Goal: Contribute content: Contribute content

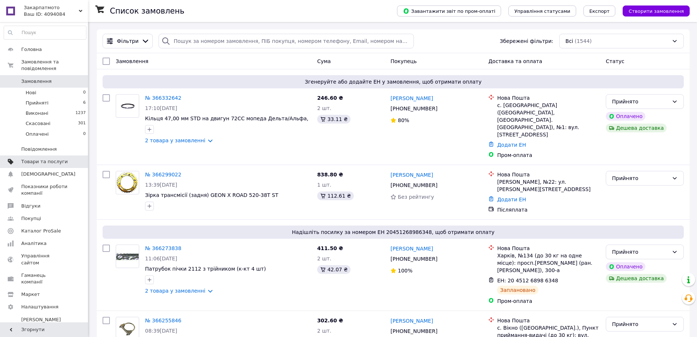
click at [42, 158] on span "Товари та послуги" at bounding box center [44, 161] width 47 height 7
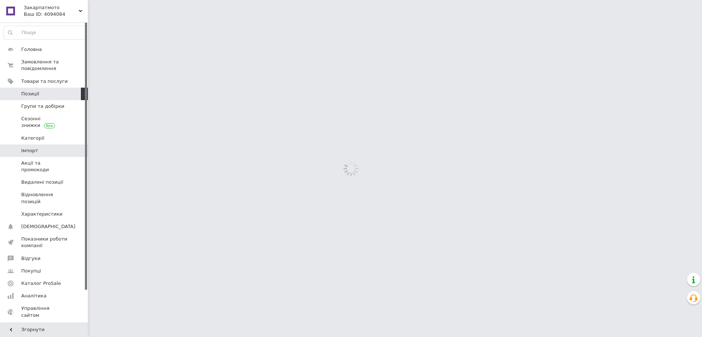
click at [42, 153] on span "Імпорт" at bounding box center [44, 150] width 47 height 7
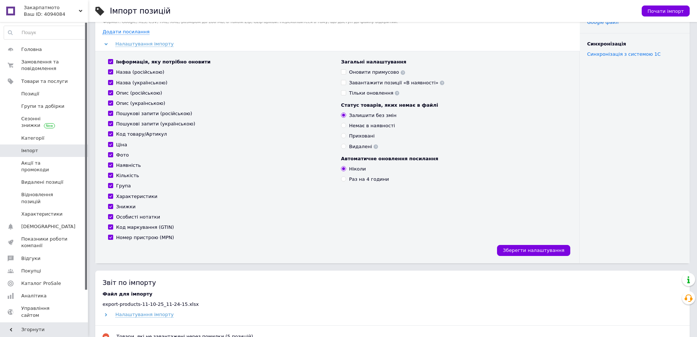
scroll to position [73, 0]
click at [115, 71] on label "Назва (російською)" at bounding box center [136, 71] width 56 height 7
click at [113, 71] on input "Назва (російською)" at bounding box center [110, 71] width 5 height 5
checkbox input "false"
click at [113, 80] on span at bounding box center [110, 81] width 5 height 5
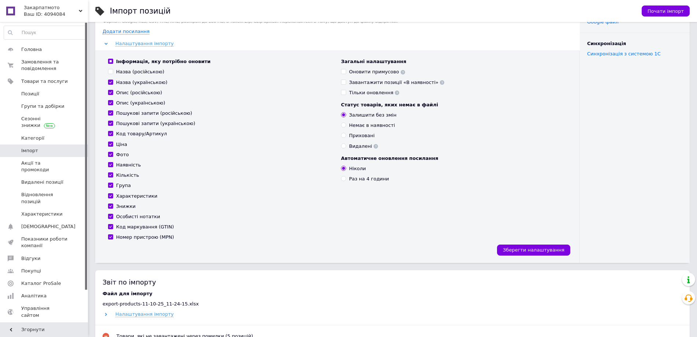
click at [113, 80] on input "Назва (українською)" at bounding box center [110, 81] width 5 height 5
checkbox input "false"
click at [113, 93] on label "Опис (російською)" at bounding box center [135, 92] width 54 height 7
click at [113, 93] on input "Опис (російською)" at bounding box center [110, 92] width 5 height 5
click at [113, 93] on label "Опис (російською)" at bounding box center [135, 92] width 54 height 7
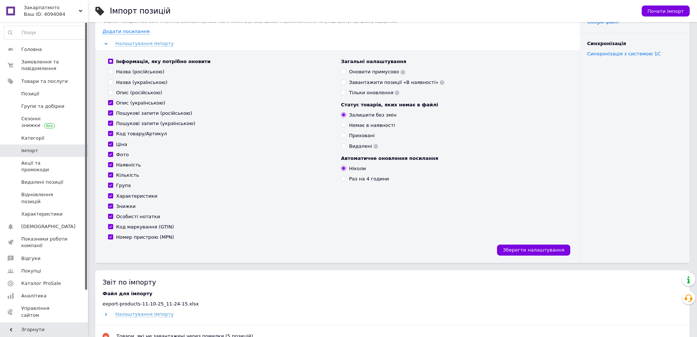
click at [113, 93] on input "Опис (російською)" at bounding box center [110, 92] width 5 height 5
checkbox input "true"
click at [112, 114] on input "Пошукові запити (російською)" at bounding box center [110, 112] width 5 height 5
checkbox input "false"
click at [111, 121] on input "Пошукові запити (українською)" at bounding box center [110, 122] width 5 height 5
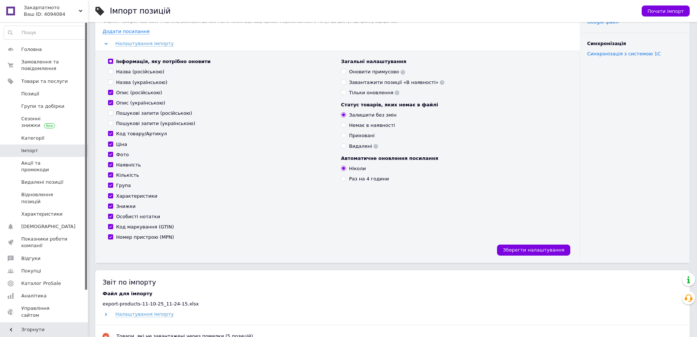
checkbox input "false"
click at [110, 206] on input "Знижки" at bounding box center [110, 205] width 5 height 5
checkbox input "false"
click at [541, 251] on span "Зберегти налаштування" at bounding box center [534, 249] width 62 height 5
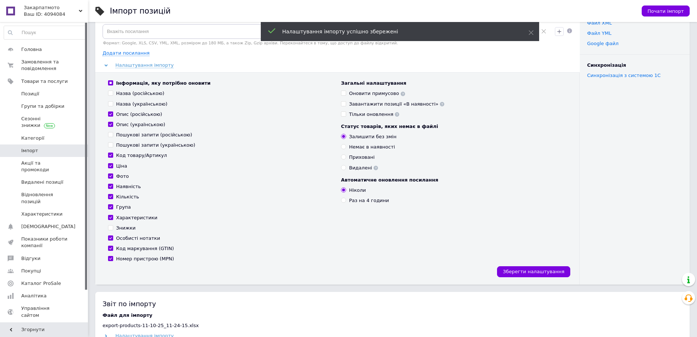
scroll to position [0, 0]
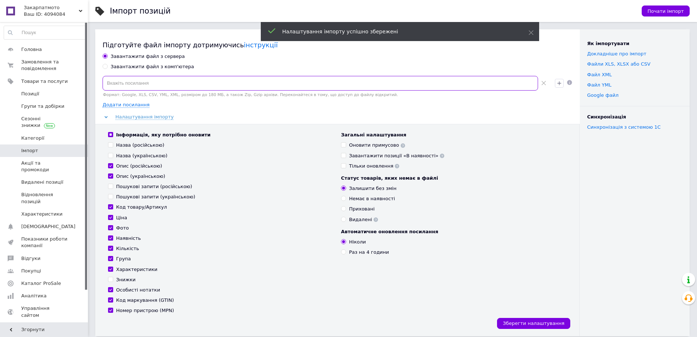
paste input "[URL][DOMAIN_NAME]"
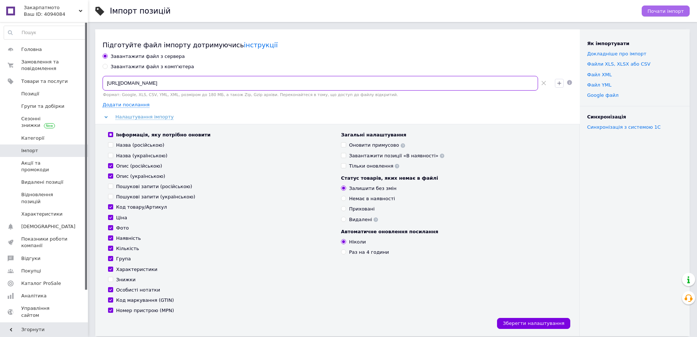
type input "[URL][DOMAIN_NAME]"
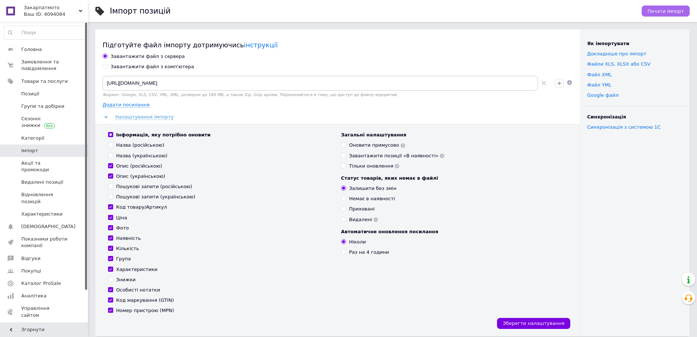
click at [661, 12] on span "Почати імпорт" at bounding box center [666, 10] width 36 height 5
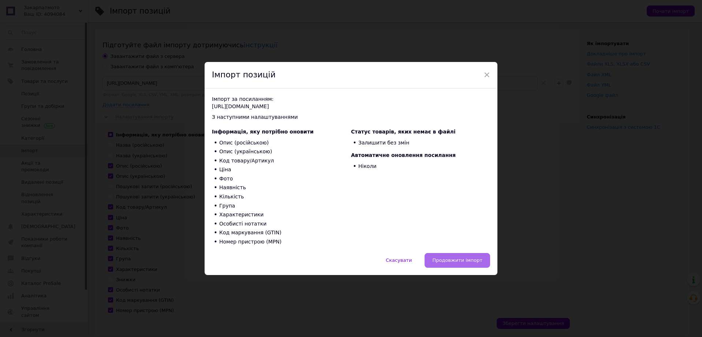
click at [466, 263] on span "Продовжити імпорт" at bounding box center [458, 259] width 50 height 5
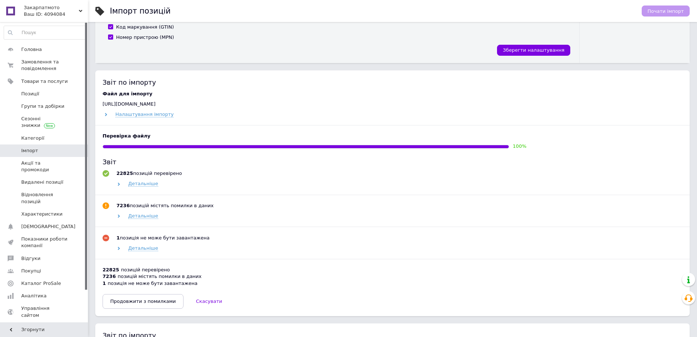
scroll to position [330, 0]
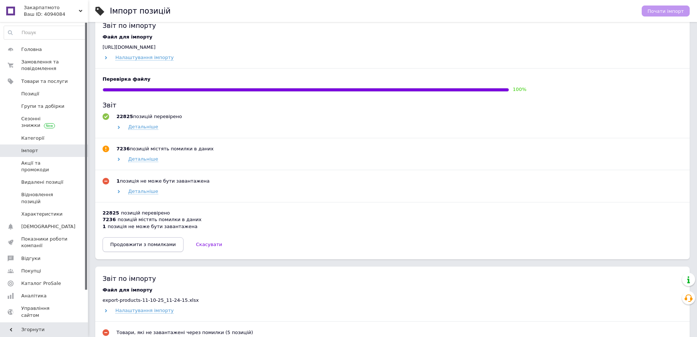
click at [143, 247] on span "Продовжити з помилками" at bounding box center [143, 243] width 66 height 5
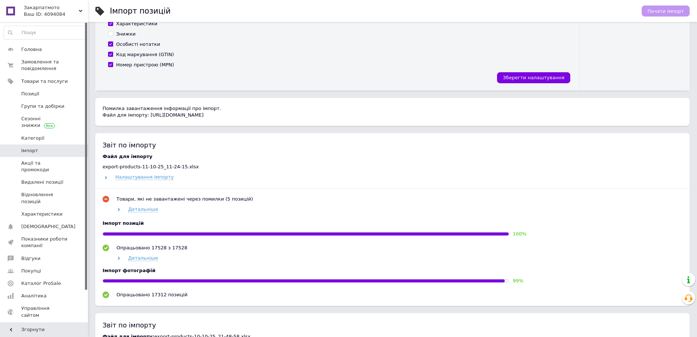
scroll to position [220, 0]
